Goal: Information Seeking & Learning: Learn about a topic

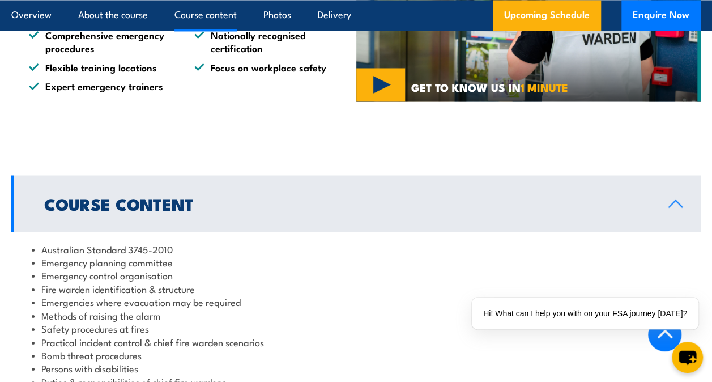
scroll to position [1077, 0]
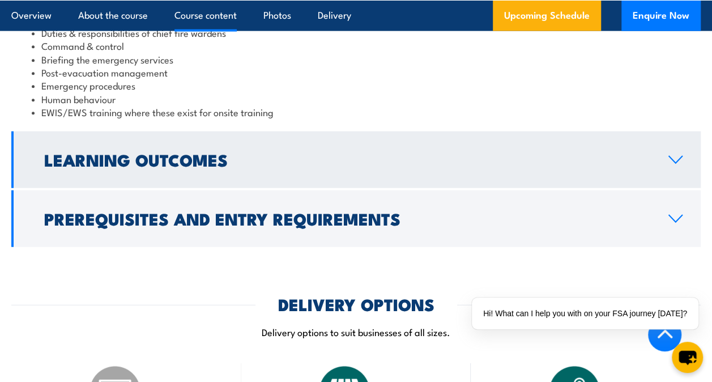
click at [151, 158] on h2 "Learning Outcomes" at bounding box center [347, 159] width 606 height 15
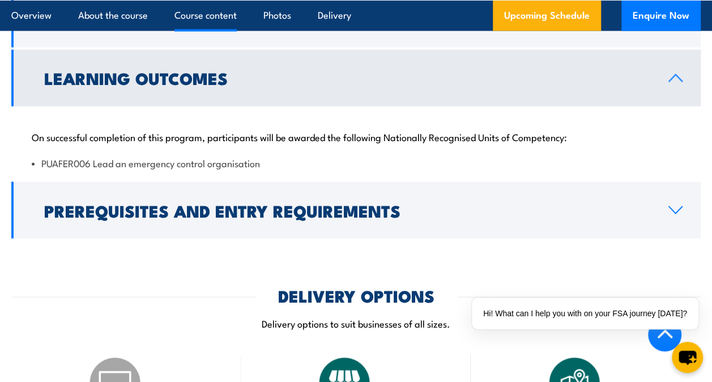
scroll to position [1076, 0]
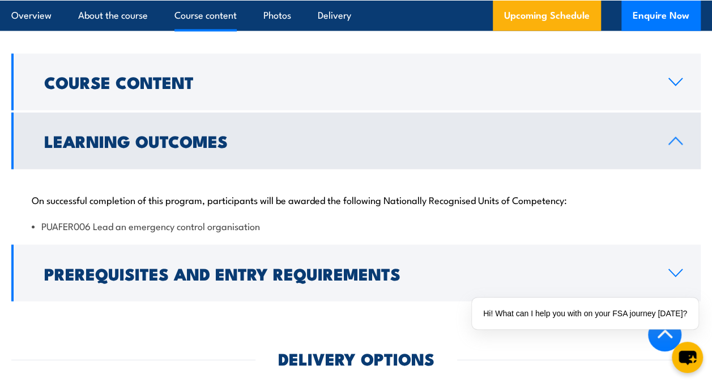
click at [141, 137] on h2 "Learning Outcomes" at bounding box center [347, 140] width 606 height 15
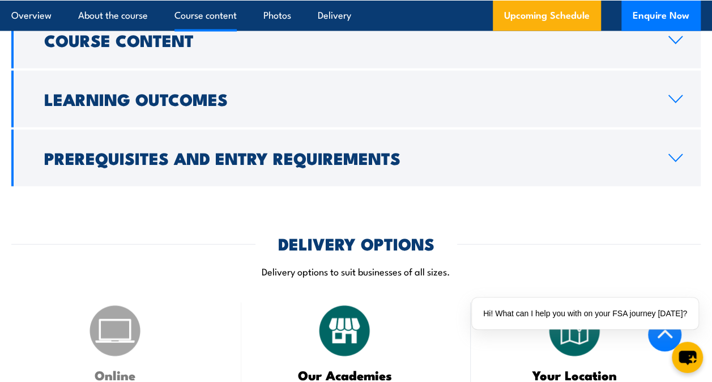
scroll to position [1130, 0]
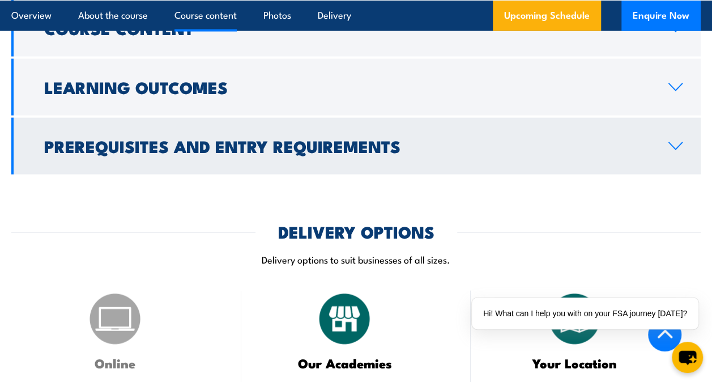
click at [685, 126] on link "Prerequisites and Entry Requirements" at bounding box center [356, 146] width 690 height 57
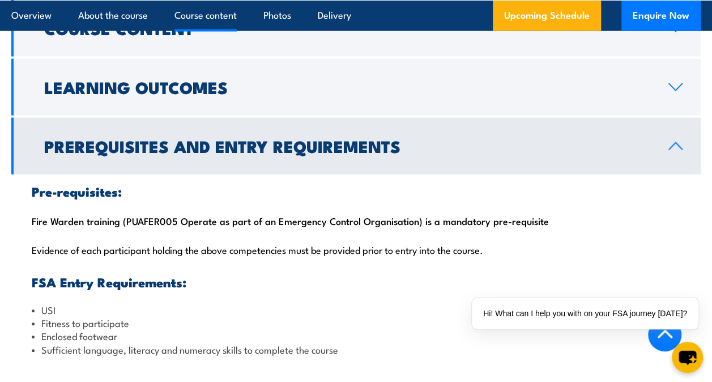
click at [678, 147] on link "Prerequisites and Entry Requirements" at bounding box center [356, 146] width 690 height 57
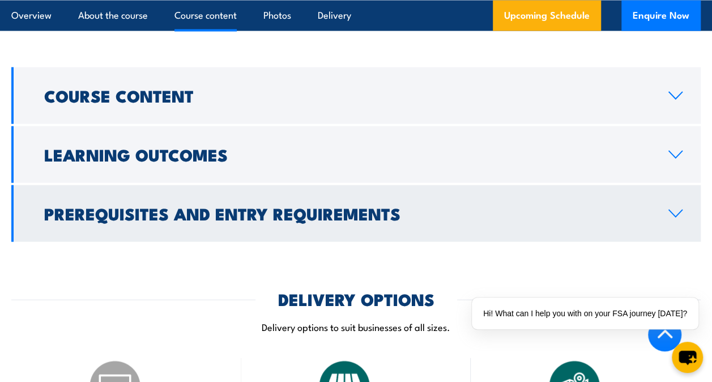
scroll to position [1017, 0]
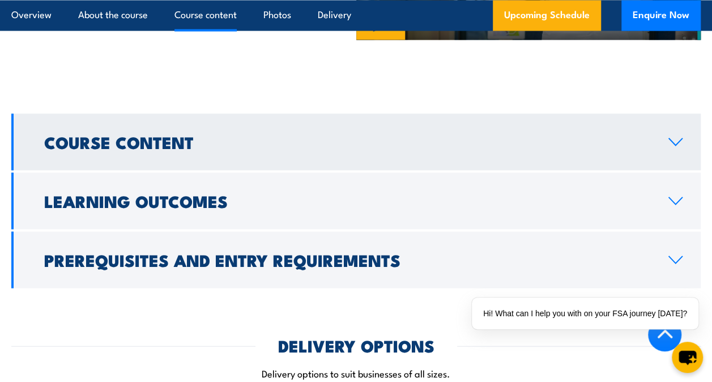
click at [670, 113] on link "Course Content" at bounding box center [356, 141] width 690 height 57
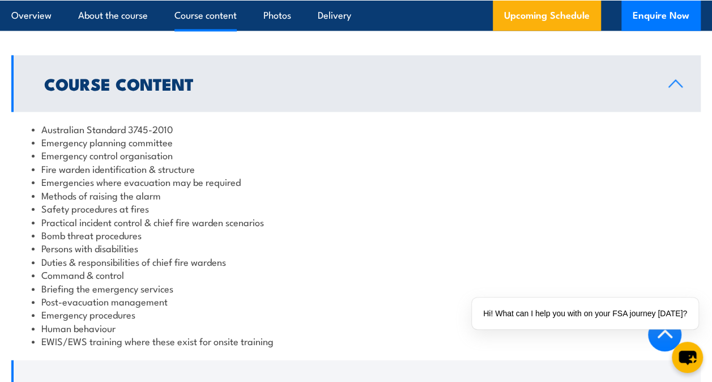
scroll to position [1073, 0]
click at [614, 77] on h2 "Course Content" at bounding box center [347, 84] width 606 height 15
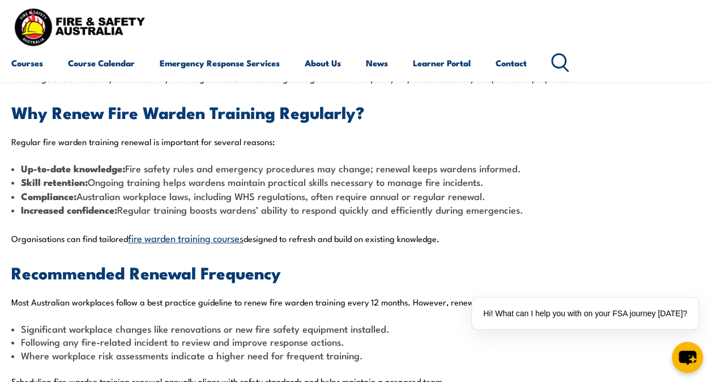
scroll to position [510, 0]
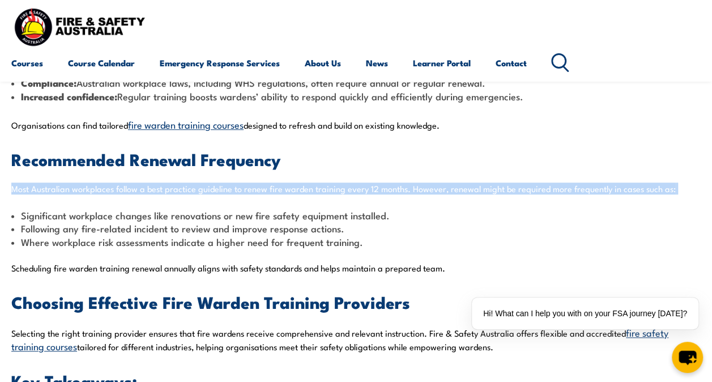
drag, startPoint x: 670, startPoint y: 185, endPoint x: 5, endPoint y: 173, distance: 665.5
click at [5, 172] on section "In Short: Fire warden training is vital to ensure workplace safety and effectiv…" at bounding box center [356, 153] width 712 height 703
copy p "Most Australian workplaces follow a best practice guideline to renew fire warde…"
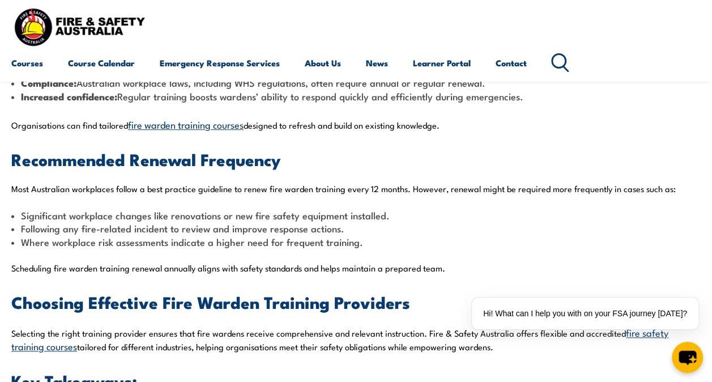
click at [665, 127] on p "Organisations can find tailored fire warden training courses designed to refres…" at bounding box center [356, 124] width 690 height 13
